Goal: Register for event/course

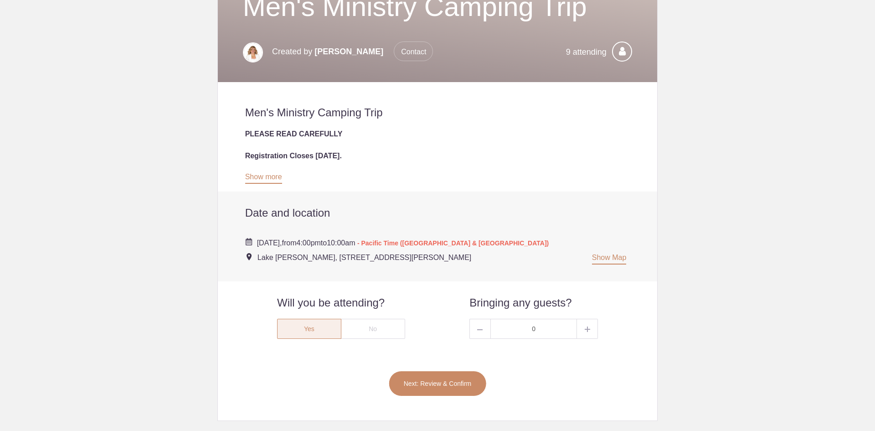
scroll to position [137, 0]
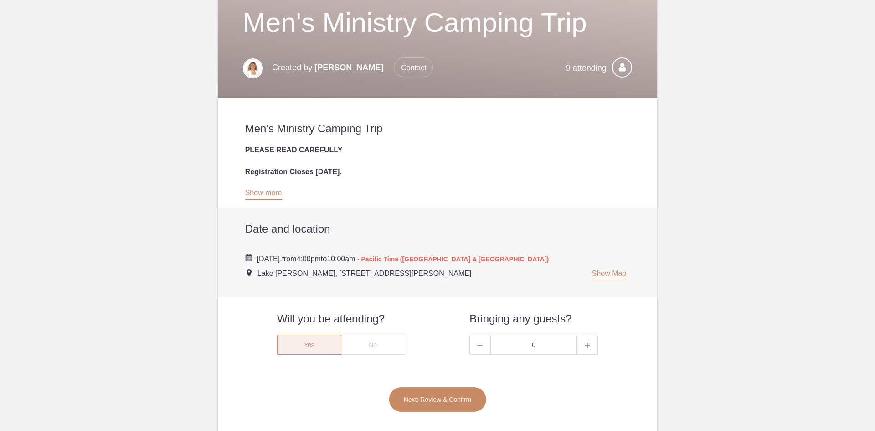
drag, startPoint x: 253, startPoint y: 272, endPoint x: 443, endPoint y: 276, distance: 190.5
click at [443, 276] on div "[DATE], from 4:00pm to 10:00am - Pacific Time ([GEOGRAPHIC_DATA] & [GEOGRAPHIC_…" at bounding box center [437, 262] width 385 height 35
copy span "Lake [PERSON_NAME], [STREET_ADDRESS][PERSON_NAME]"
click at [448, 258] on span "- Pacific Time ([GEOGRAPHIC_DATA] & [GEOGRAPHIC_DATA])" at bounding box center [452, 258] width 191 height 7
drag, startPoint x: 363, startPoint y: 256, endPoint x: 436, endPoint y: 263, distance: 72.8
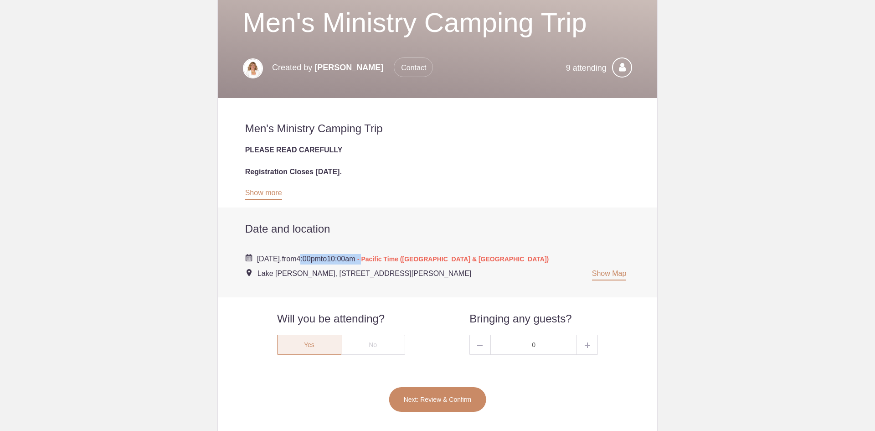
click at [436, 263] on div "[DATE], from 4:00pm to 10:00am - Pacific Time ([GEOGRAPHIC_DATA] & [GEOGRAPHIC_…" at bounding box center [437, 262] width 385 height 35
click at [355, 262] on span "10:00am" at bounding box center [341, 259] width 28 height 8
drag, startPoint x: 428, startPoint y: 262, endPoint x: 363, endPoint y: 259, distance: 65.2
click at [363, 259] on span "[DATE], from 4:00pm to 10:00am - Pacific Time ([GEOGRAPHIC_DATA] & [GEOGRAPHIC_…" at bounding box center [403, 259] width 292 height 8
click at [320, 258] on span "4:00pm" at bounding box center [308, 259] width 24 height 8
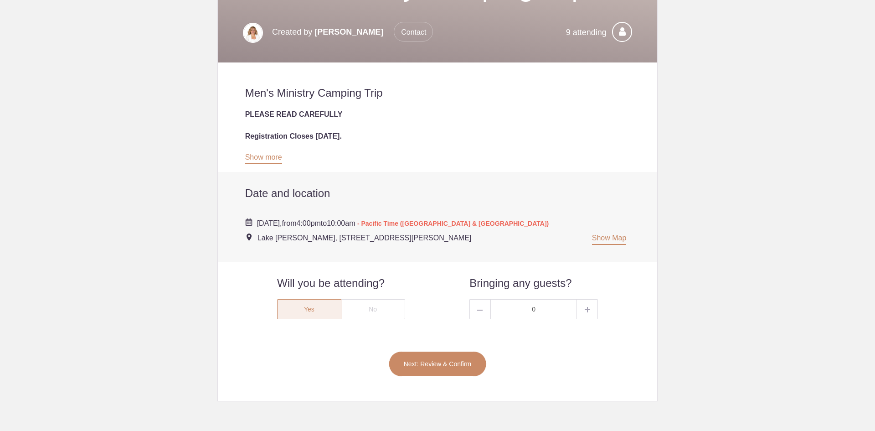
scroll to position [228, 0]
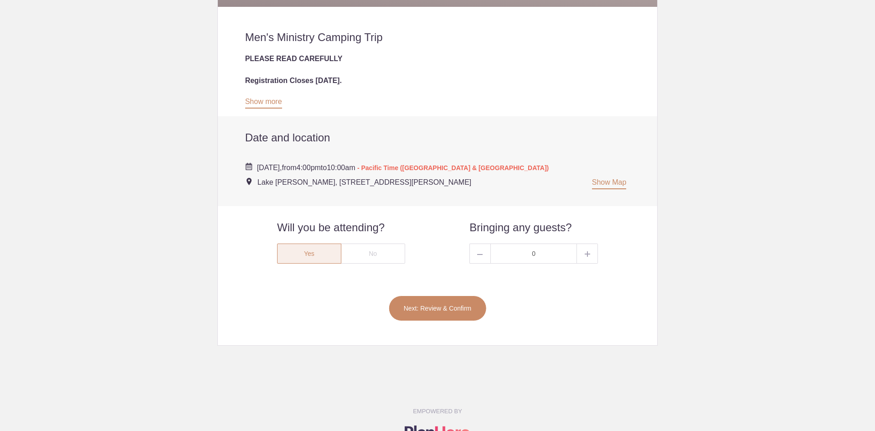
click at [457, 309] on button "Next: Review & Confirm" at bounding box center [438, 308] width 98 height 26
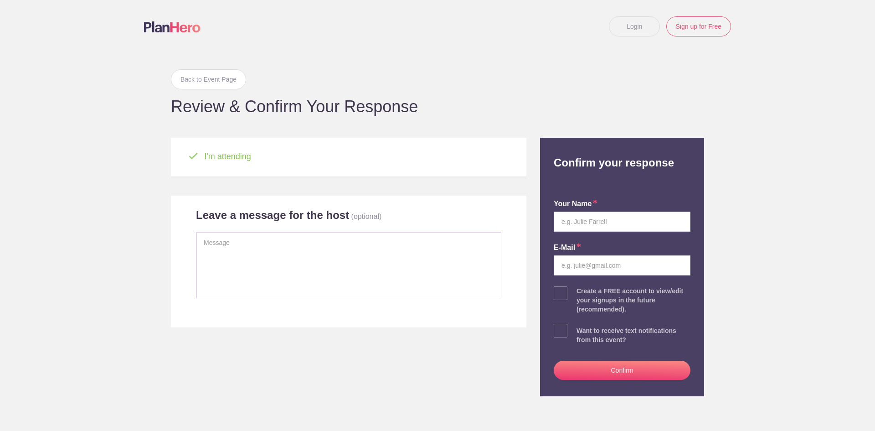
click at [277, 257] on textarea at bounding box center [348, 265] width 305 height 66
click at [602, 223] on input "text" at bounding box center [622, 221] width 137 height 20
type input "[PERSON_NAME]"
type input "[EMAIL_ADDRESS][DOMAIN_NAME]"
click at [297, 256] on textarea at bounding box center [348, 265] width 305 height 66
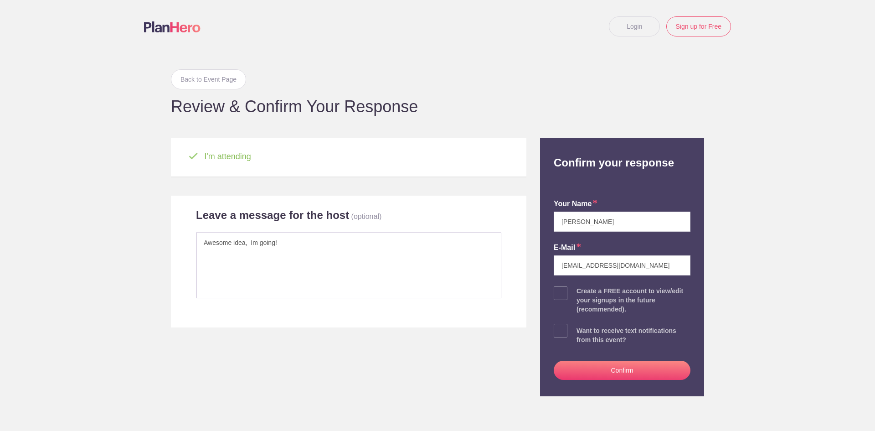
type textarea "Awesome idea, Im going!"
click at [620, 378] on button "Confirm" at bounding box center [622, 369] width 137 height 19
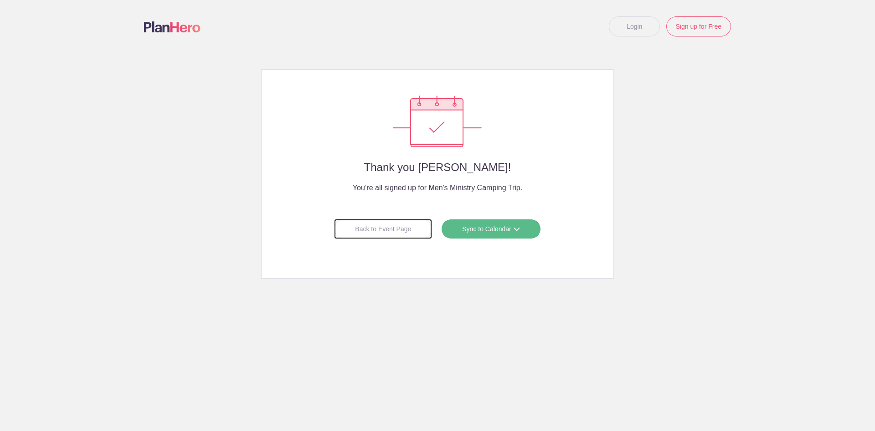
click at [387, 231] on div "Back to Event Page" at bounding box center [383, 229] width 98 height 20
